Goal: Information Seeking & Learning: Learn about a topic

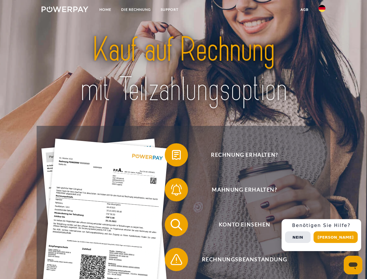
click at [65, 10] on img at bounding box center [65, 9] width 47 height 6
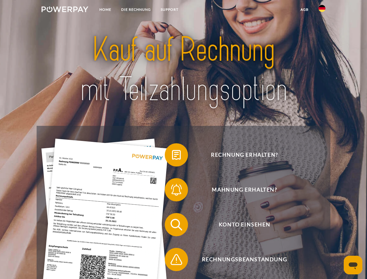
click at [322, 10] on img at bounding box center [321, 8] width 7 height 7
click at [304, 10] on link "agb" at bounding box center [304, 9] width 18 height 10
click at [172, 156] on span at bounding box center [167, 154] width 29 height 29
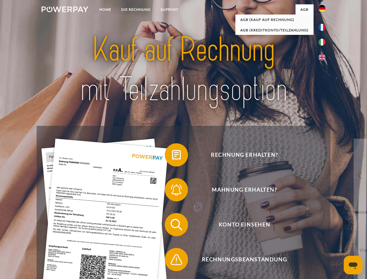
click at [172, 191] on span at bounding box center [167, 189] width 29 height 29
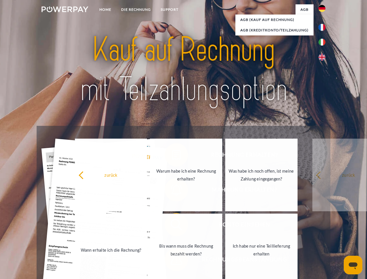
click at [172, 226] on link "Bis wann muss die Rechnung bezahlt werden?" at bounding box center [186, 249] width 72 height 73
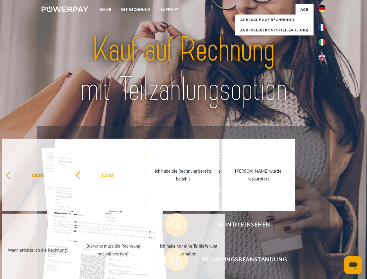
click at [172, 260] on link "Ich habe nur eine Teillieferung erhalten" at bounding box center [188, 249] width 72 height 73
click at [323, 235] on div "Rechnung erhalten? Mahnung erhalten? Konto einsehen" at bounding box center [183, 242] width 293 height 232
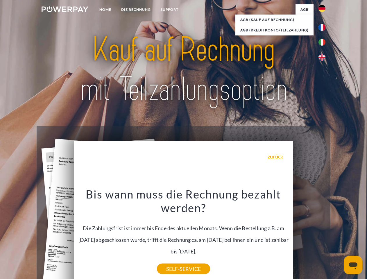
click at [309, 236] on span "Konto einsehen" at bounding box center [244, 224] width 142 height 23
click at [337, 237] on header "Home DIE RECHNUNG SUPPORT" at bounding box center [183, 200] width 367 height 401
